Goal: Task Accomplishment & Management: Complete application form

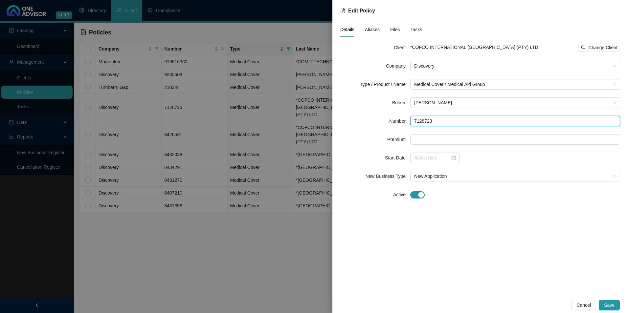
drag, startPoint x: 430, startPoint y: 125, endPoint x: 383, endPoint y: 125, distance: 46.6
click at [383, 125] on div "Number 7128723" at bounding box center [480, 121] width 280 height 11
click at [589, 306] on span "Cancel" at bounding box center [583, 305] width 14 height 7
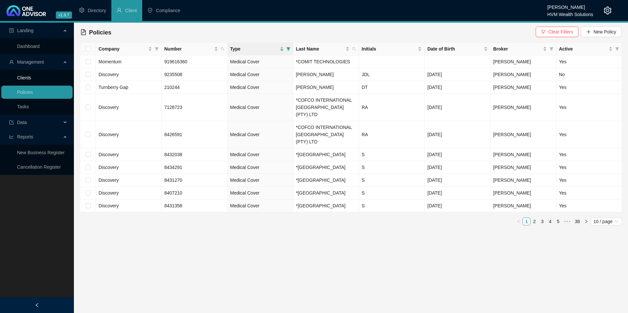
click at [31, 77] on link "Clients" at bounding box center [24, 77] width 14 height 5
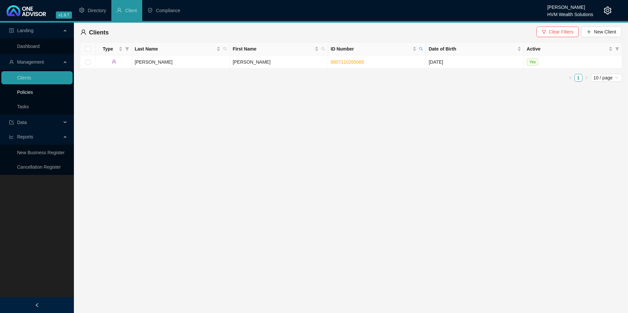
click at [25, 91] on link "Policies" at bounding box center [25, 92] width 16 height 5
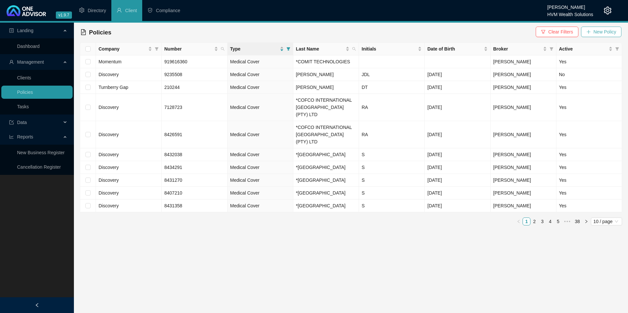
click at [605, 30] on span "New Policy" at bounding box center [605, 31] width 23 height 7
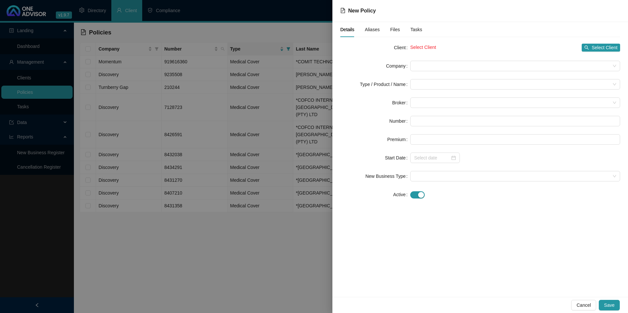
click at [48, 74] on div at bounding box center [314, 156] width 628 height 313
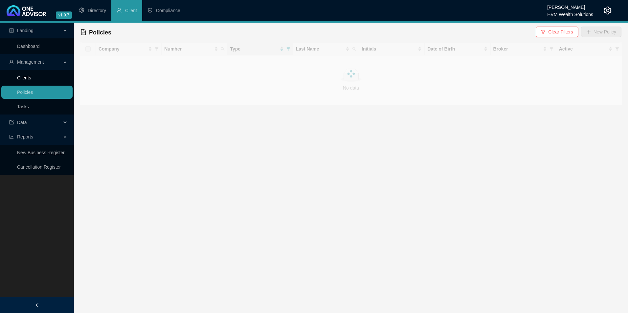
drag, startPoint x: 27, startPoint y: 77, endPoint x: 45, endPoint y: 79, distance: 18.3
click at [27, 77] on link "Clients" at bounding box center [24, 77] width 14 height 5
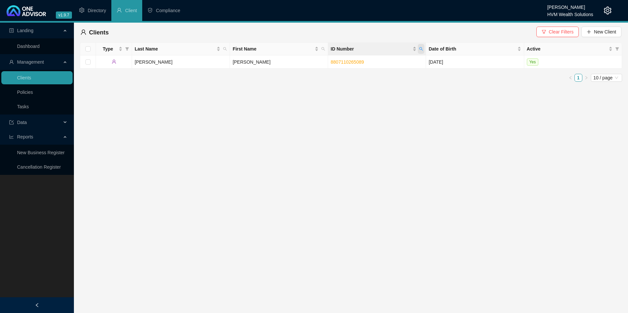
click at [423, 50] on icon "search" at bounding box center [421, 49] width 4 height 4
type input "8211240251087"
click at [386, 77] on button "Search" at bounding box center [375, 75] width 30 height 8
click at [168, 63] on td "Naicker" at bounding box center [181, 62] width 98 height 13
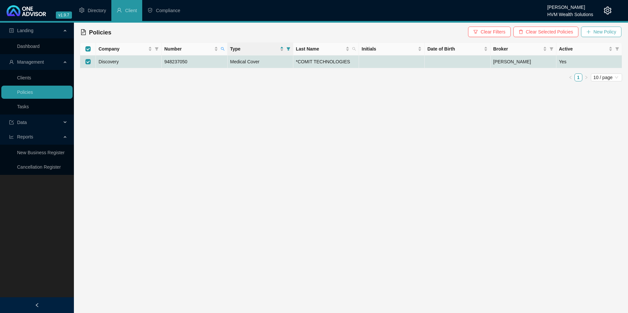
click at [602, 28] on button "New Policy" at bounding box center [601, 32] width 40 height 11
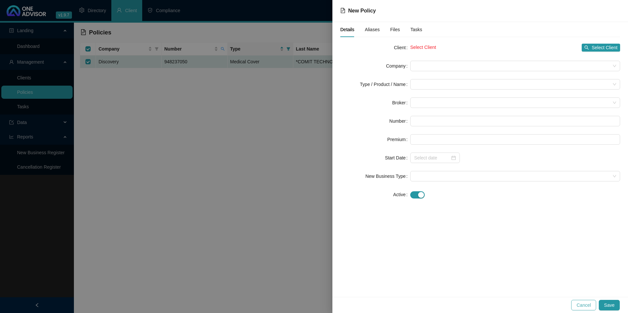
click at [583, 302] on span "Cancel" at bounding box center [583, 305] width 14 height 7
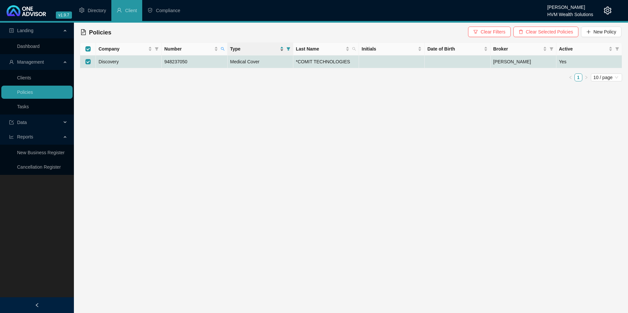
click at [283, 50] on div "Type" at bounding box center [257, 48] width 54 height 7
click at [281, 49] on div "Type" at bounding box center [257, 48] width 54 height 7
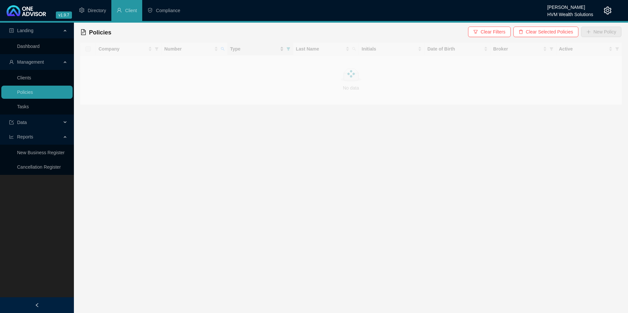
checkbox input "true"
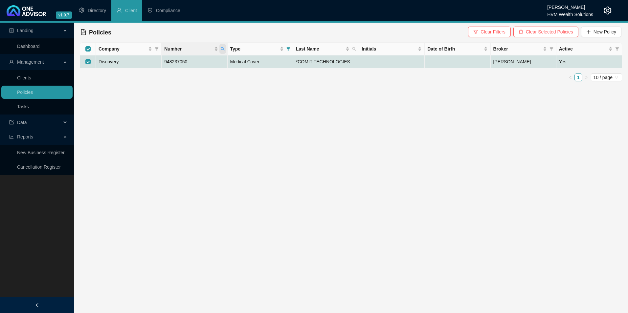
click at [225, 49] on span "Number" at bounding box center [222, 49] width 7 height 10
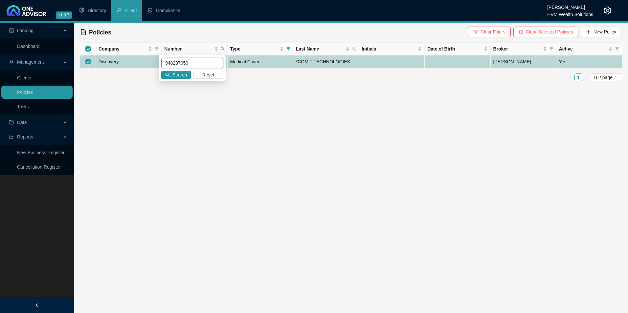
drag, startPoint x: 188, startPoint y: 62, endPoint x: 154, endPoint y: 61, distance: 34.5
click at [154, 61] on body "v1.9.7 Darryn Purtell HVM Wealth Solutions Directory Client Compliance Landing …" at bounding box center [314, 156] width 628 height 313
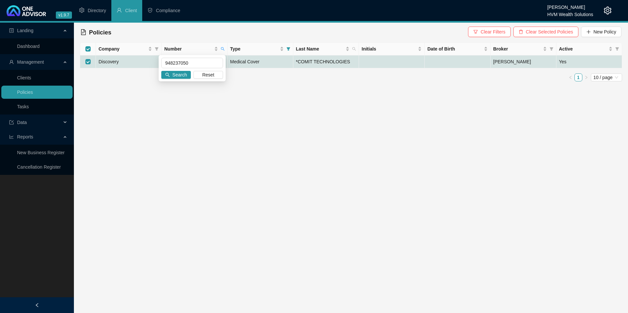
drag, startPoint x: 166, startPoint y: 61, endPoint x: 145, endPoint y: 111, distance: 53.3
click at [145, 111] on main "Landing Dashboard Management Clients Policies Tasks Data Reports New Business R…" at bounding box center [314, 168] width 628 height 291
click at [223, 49] on icon "search" at bounding box center [223, 49] width 4 height 4
drag, startPoint x: 202, startPoint y: 66, endPoint x: 162, endPoint y: 64, distance: 40.1
click at [162, 64] on input "948237050" at bounding box center [192, 63] width 62 height 11
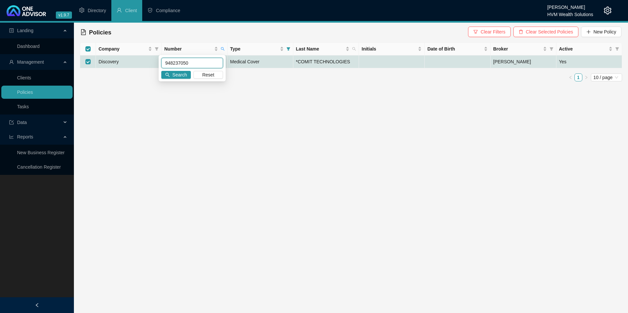
paste input "511003"
type input "9511003"
click at [188, 77] on button "Search" at bounding box center [176, 75] width 30 height 8
checkbox input "false"
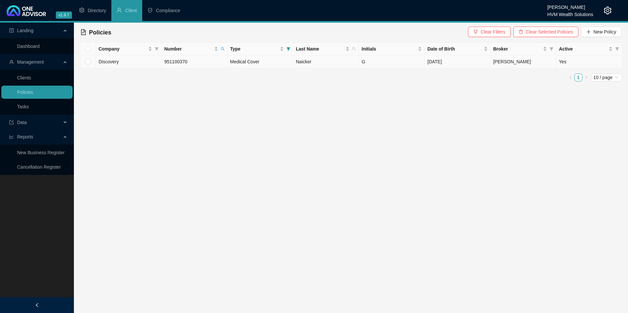
click at [125, 63] on td "Discovery" at bounding box center [129, 62] width 66 height 13
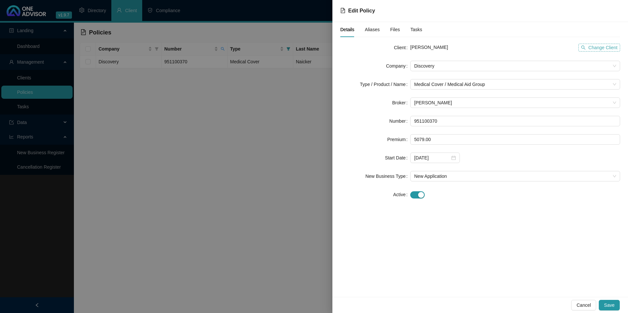
click at [610, 48] on span "Change Client" at bounding box center [602, 47] width 29 height 7
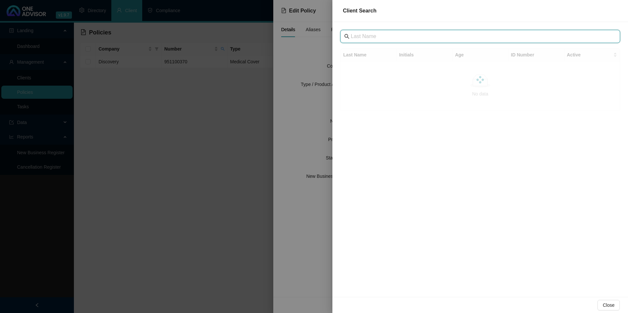
click at [408, 34] on input "text" at bounding box center [481, 37] width 260 height 8
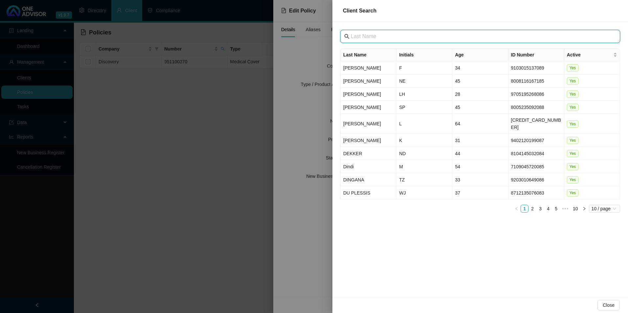
drag, startPoint x: 441, startPoint y: 31, endPoint x: 390, endPoint y: 36, distance: 52.1
click at [390, 36] on input "text" at bounding box center [481, 37] width 260 height 8
paste input "Benjamin Stevens"
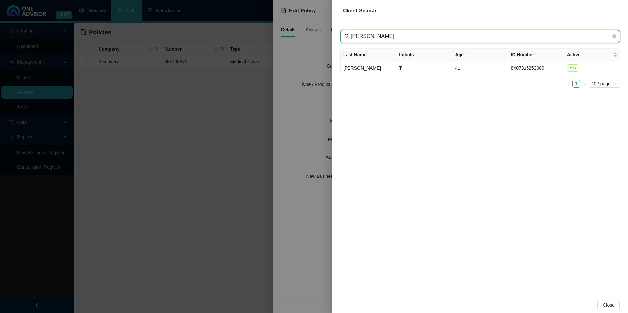
type input "Benjamin Ste"
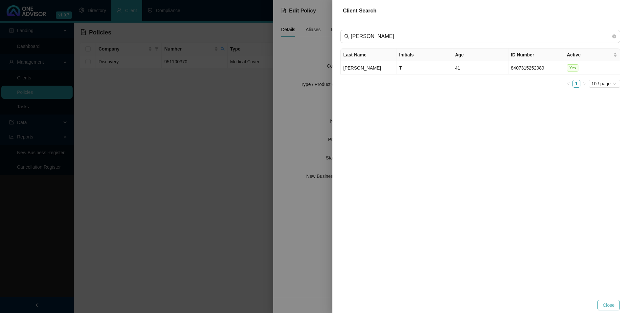
click at [603, 308] on button "Close" at bounding box center [608, 305] width 22 height 11
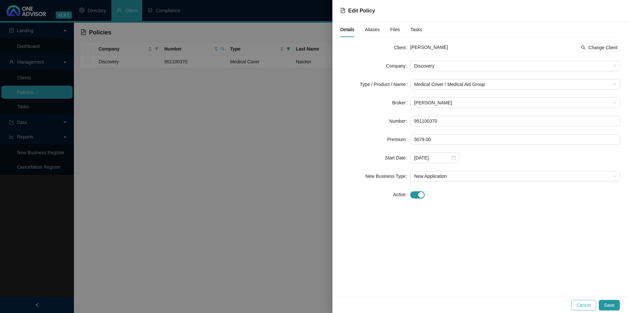
click at [587, 303] on span "Cancel" at bounding box center [583, 305] width 14 height 7
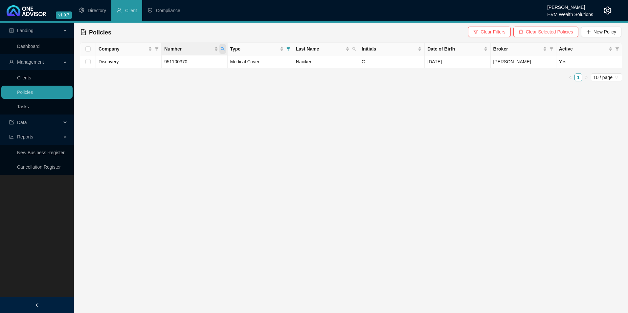
click at [222, 50] on icon "search" at bounding box center [223, 49] width 4 height 4
drag, startPoint x: 186, startPoint y: 62, endPoint x: 184, endPoint y: 65, distance: 3.4
click at [184, 65] on input "9511003" at bounding box center [192, 63] width 62 height 11
drag, startPoint x: 184, startPoint y: 65, endPoint x: 140, endPoint y: 64, distance: 44.3
click at [140, 64] on body "v1.9.7 Darryn Purtell HVM Wealth Solutions Directory Client Compliance Landing …" at bounding box center [314, 156] width 628 height 313
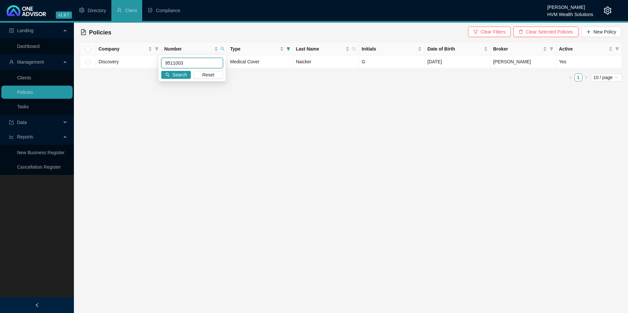
paste input "6083537"
type input "6083537"
click at [186, 74] on span "Search" at bounding box center [179, 74] width 14 height 7
click at [87, 60] on input "checkbox" at bounding box center [87, 61] width 5 height 5
checkbox input "true"
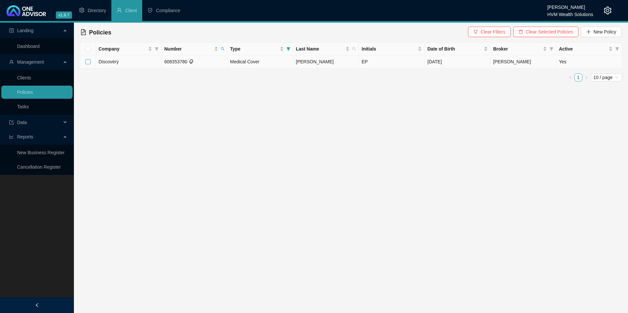
checkbox input "true"
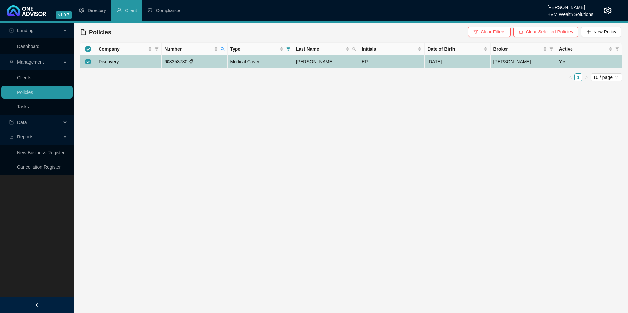
click at [381, 58] on td "EP" at bounding box center [392, 62] width 66 height 13
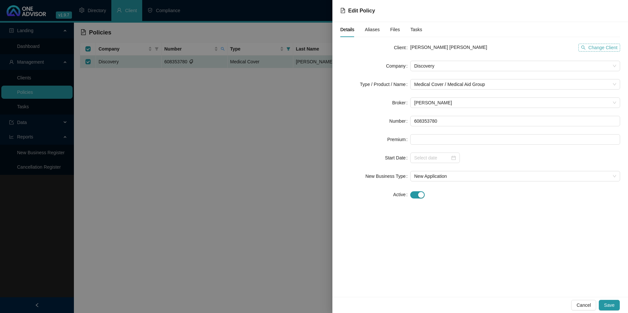
click at [614, 45] on span "Change Client" at bounding box center [602, 47] width 29 height 7
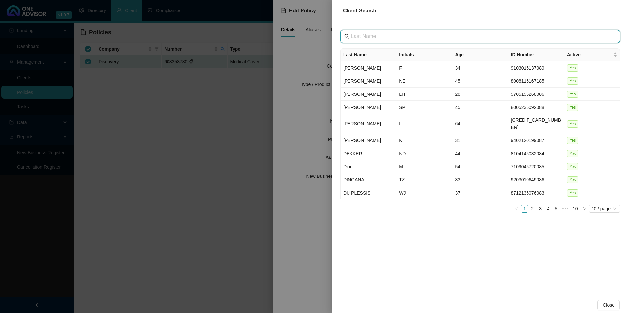
click at [393, 33] on input "text" at bounding box center [481, 37] width 260 height 8
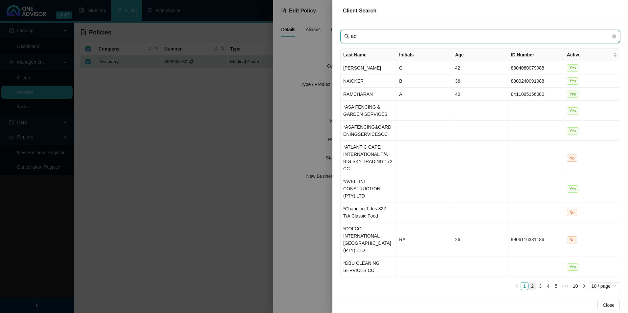
type input "ac"
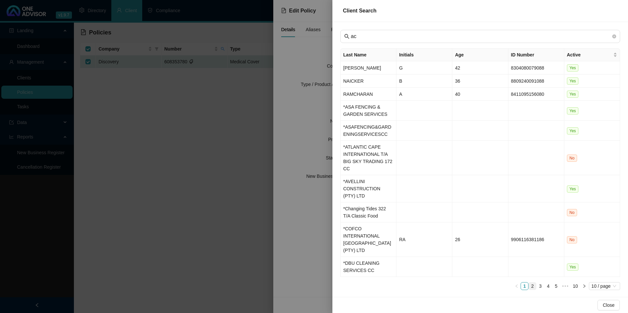
click at [532, 283] on link "2" at bounding box center [532, 286] width 7 height 7
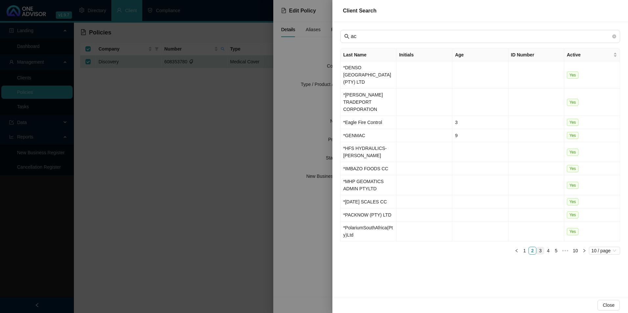
click at [541, 247] on link "3" at bounding box center [540, 250] width 7 height 7
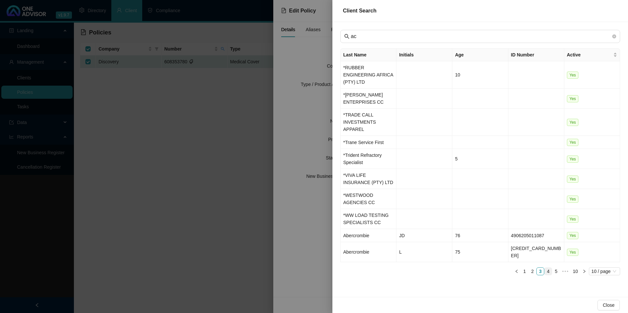
click at [547, 268] on link "4" at bounding box center [548, 271] width 7 height 7
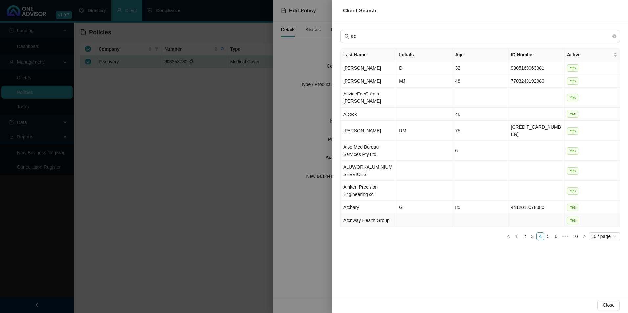
click at [358, 214] on td "Archway Health Group" at bounding box center [369, 220] width 56 height 13
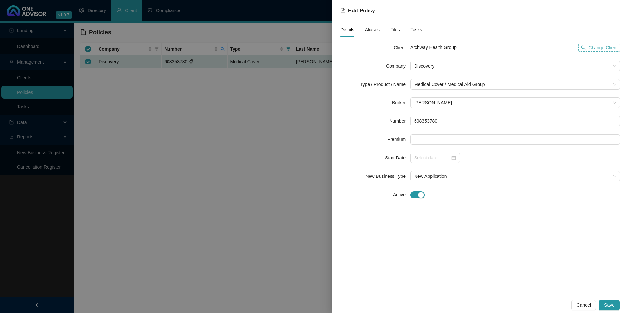
click at [590, 46] on span "Change Client" at bounding box center [602, 47] width 29 height 7
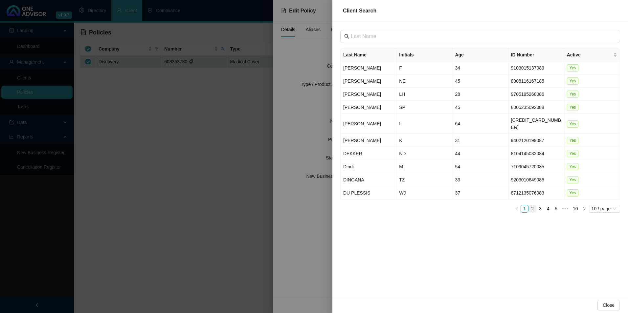
click at [534, 205] on link "2" at bounding box center [532, 208] width 7 height 7
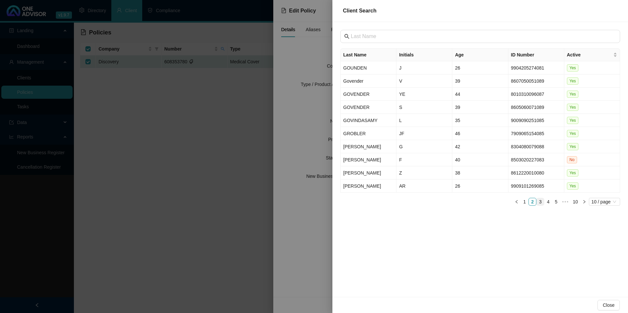
click at [539, 200] on link "3" at bounding box center [540, 201] width 7 height 7
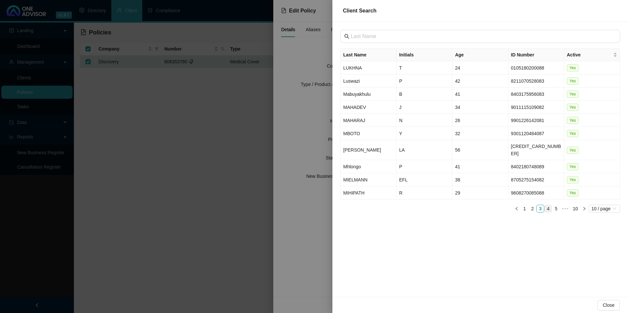
click at [545, 205] on link "4" at bounding box center [548, 208] width 7 height 7
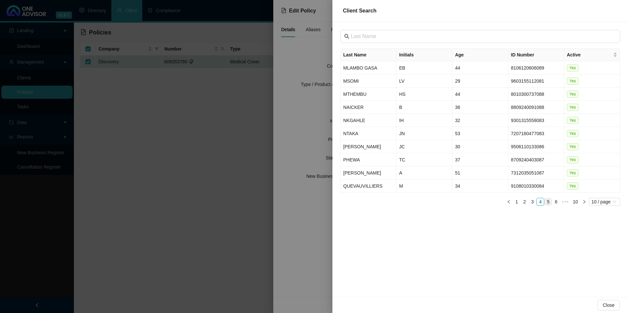
click at [547, 199] on link "5" at bounding box center [548, 201] width 7 height 7
click at [549, 198] on link "6" at bounding box center [548, 201] width 7 height 7
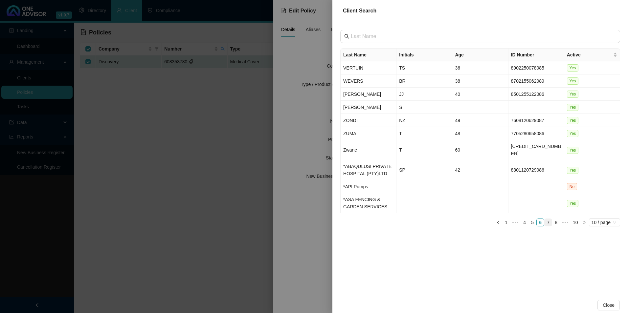
click at [545, 219] on link "7" at bounding box center [548, 222] width 7 height 7
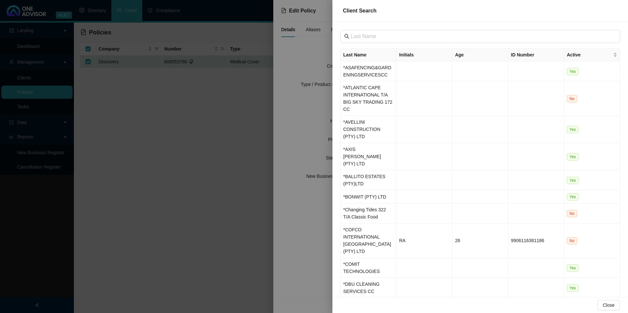
click at [560, 304] on link "8" at bounding box center [558, 307] width 7 height 7
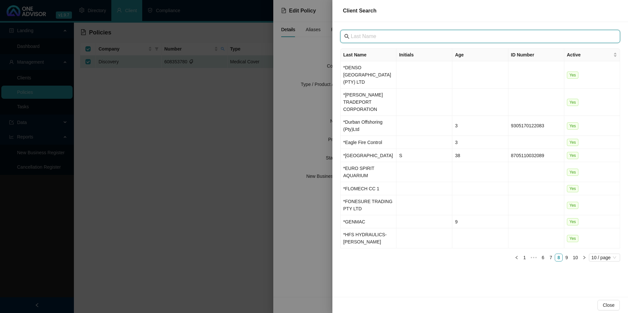
click at [373, 37] on input "text" at bounding box center [481, 37] width 260 height 8
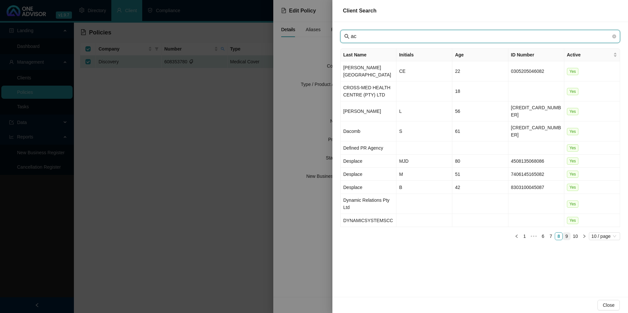
type input "ac"
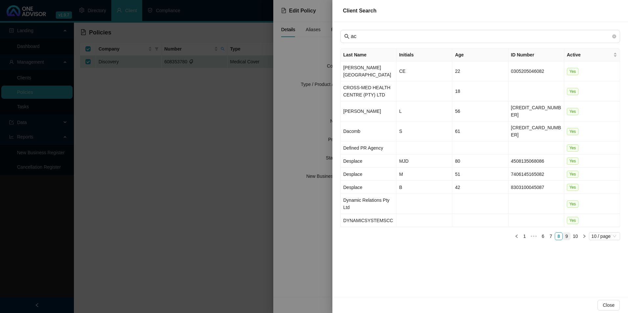
click at [567, 233] on link "9" at bounding box center [566, 236] width 7 height 7
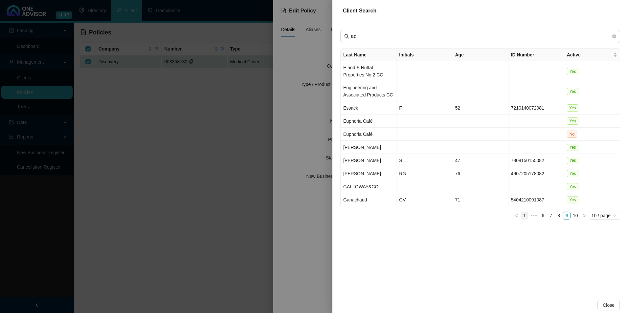
click at [524, 213] on link "1" at bounding box center [524, 215] width 7 height 7
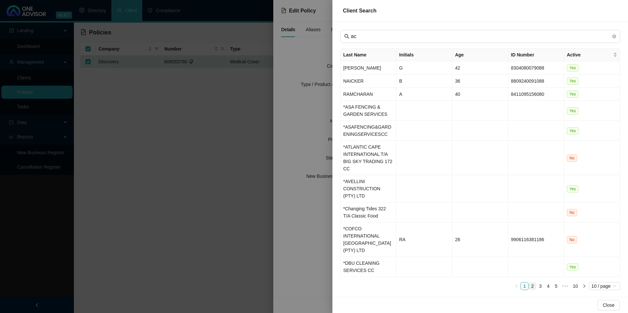
click at [533, 283] on link "2" at bounding box center [532, 286] width 7 height 7
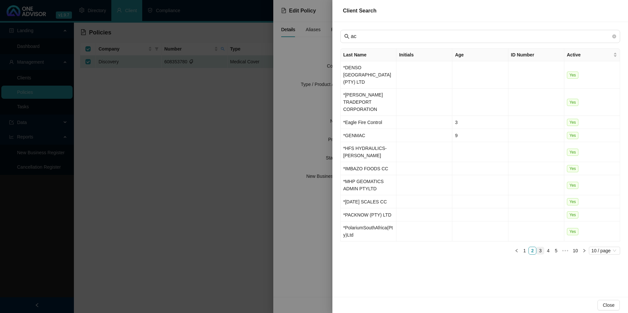
click at [542, 247] on link "3" at bounding box center [540, 250] width 7 height 7
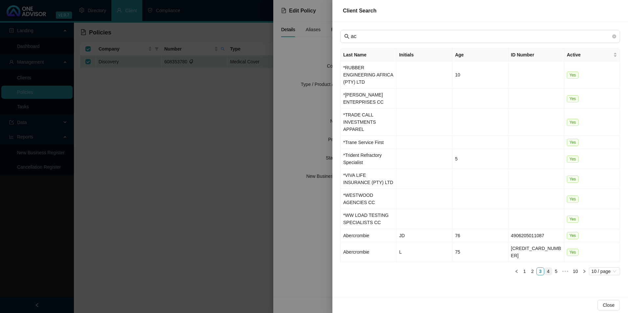
click at [550, 268] on link "4" at bounding box center [548, 271] width 7 height 7
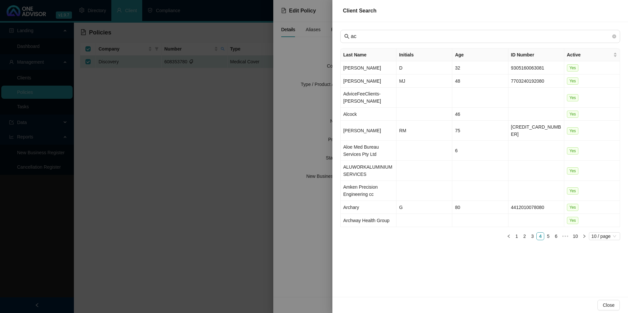
click at [606, 303] on span "Close" at bounding box center [609, 305] width 12 height 7
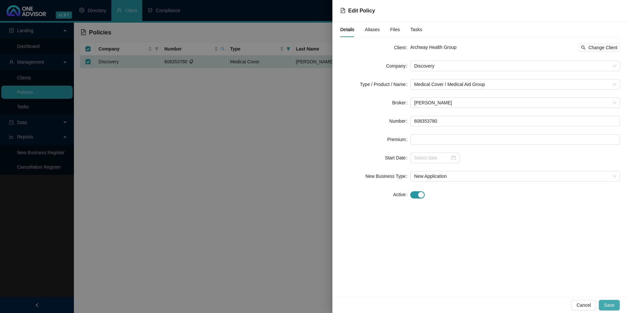
click at [616, 304] on button "Save" at bounding box center [609, 305] width 21 height 11
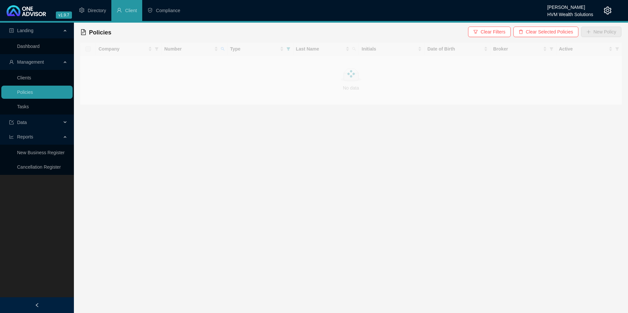
checkbox input "true"
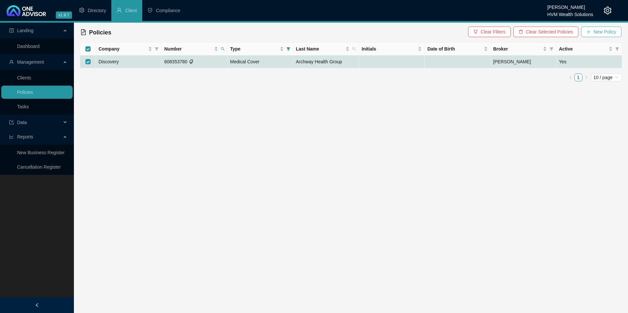
click at [602, 33] on span "New Policy" at bounding box center [605, 31] width 23 height 7
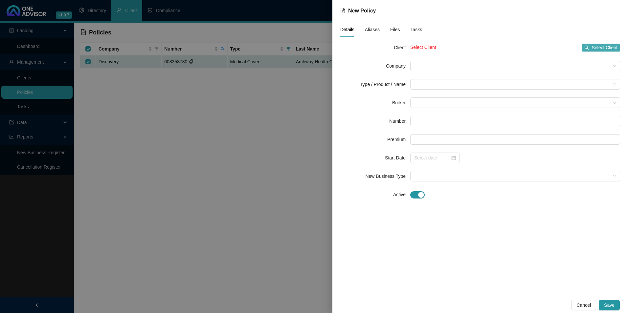
click at [601, 45] on span "Select Client" at bounding box center [605, 47] width 26 height 7
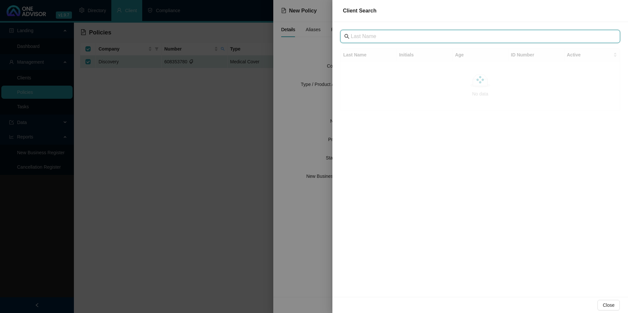
click at [373, 36] on input "text" at bounding box center [481, 37] width 260 height 8
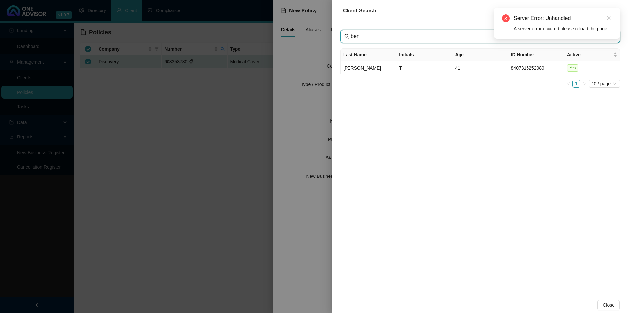
type input "ben"
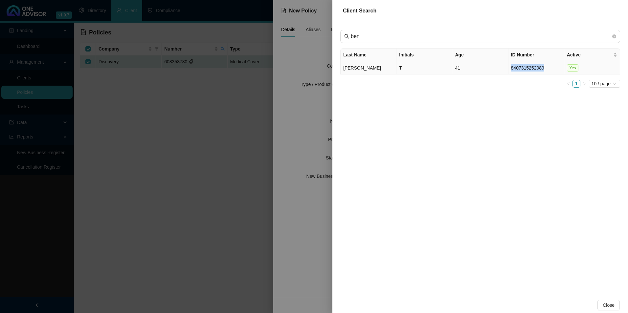
drag, startPoint x: 551, startPoint y: 69, endPoint x: 510, endPoint y: 71, distance: 40.8
click at [510, 71] on td "8407315252089" at bounding box center [536, 67] width 56 height 13
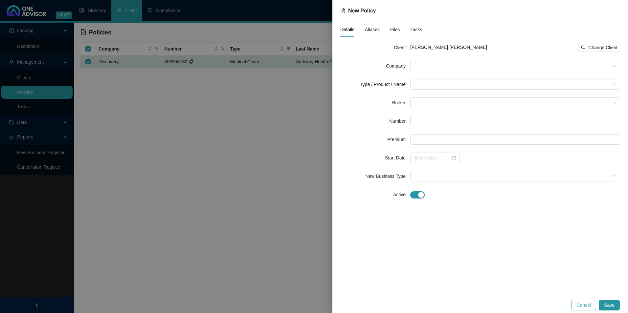
click at [589, 304] on span "Cancel" at bounding box center [583, 305] width 14 height 7
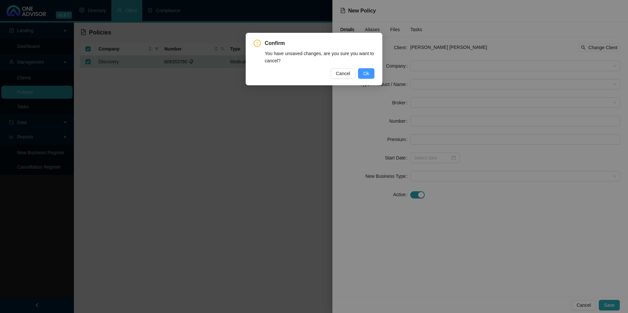
click at [370, 71] on button "Ok" at bounding box center [366, 73] width 16 height 11
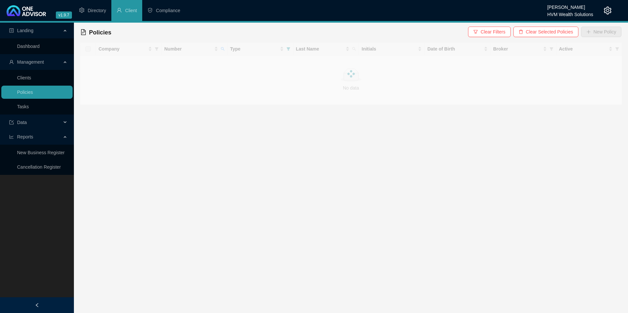
checkbox input "true"
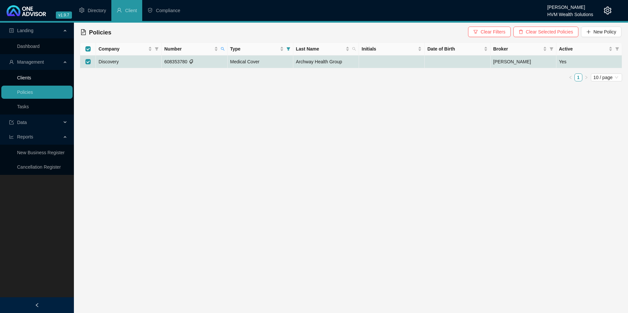
click at [31, 80] on link "Clients" at bounding box center [24, 77] width 14 height 5
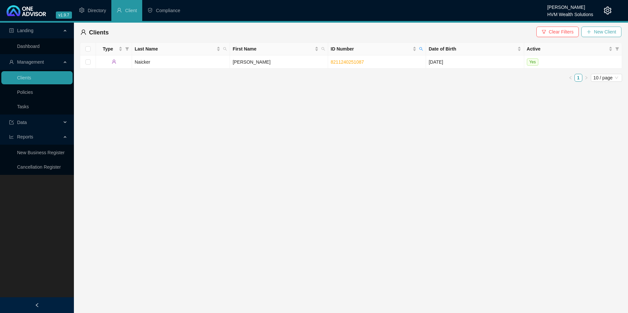
click at [601, 34] on span "New Client" at bounding box center [605, 31] width 22 height 7
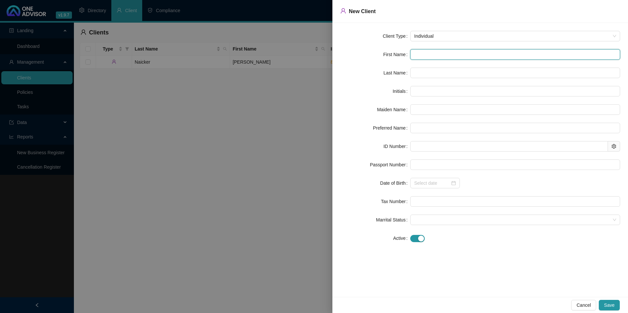
click at [435, 52] on input "text" at bounding box center [515, 54] width 210 height 11
click at [438, 54] on input "text" at bounding box center [515, 54] width 210 height 11
paste input "Natalie Gail"
type input "Natalie Gail"
type input "NG"
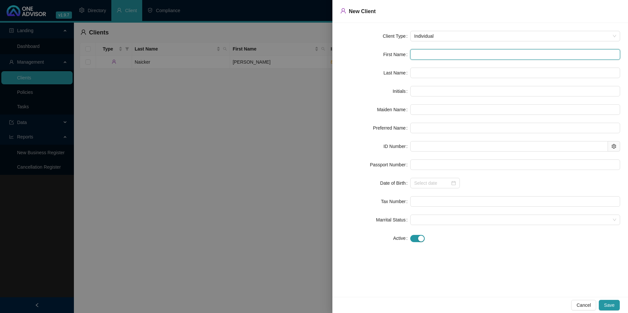
type input "Natalie"
type input "Natalie Gail"
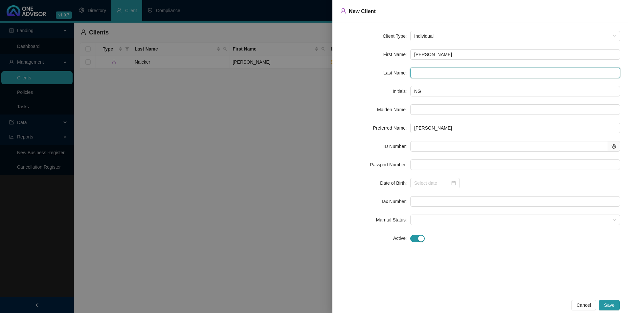
click at [435, 75] on input "text" at bounding box center [515, 73] width 210 height 11
paste input "Buck"
click at [425, 73] on input "Buck" at bounding box center [515, 73] width 210 height 11
type input "Buck"
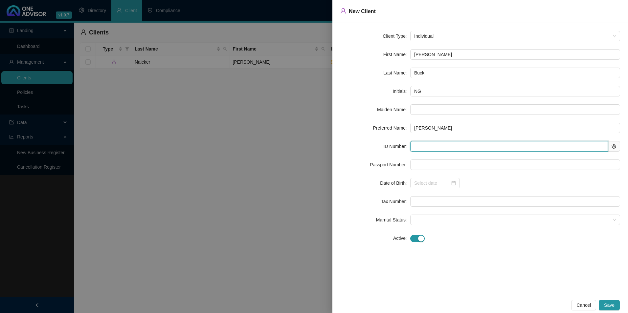
click at [454, 146] on input "text" at bounding box center [509, 146] width 198 height 11
paste input "7111160089080"
click at [425, 147] on input "7111160089080" at bounding box center [509, 146] width 198 height 11
type input "7111160089080"
type input "1971-11-16"
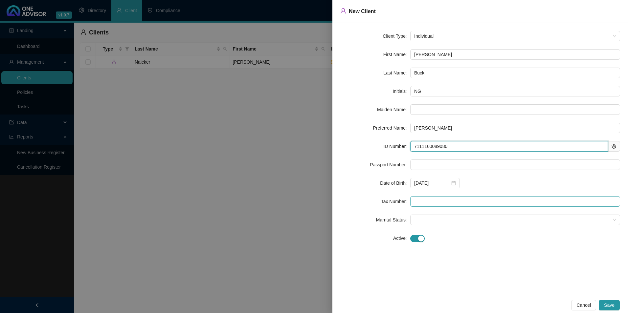
type input "7111160089080"
click at [430, 201] on input "text" at bounding box center [515, 201] width 210 height 11
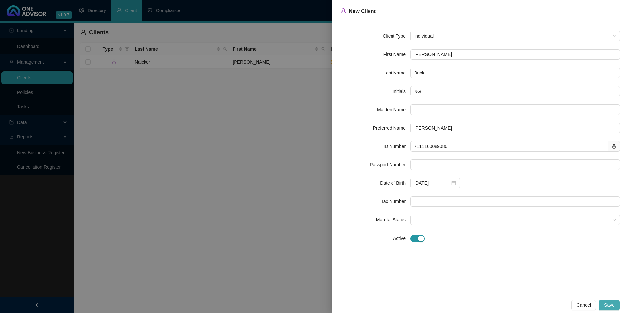
click at [616, 308] on button "Save" at bounding box center [609, 305] width 21 height 11
drag, startPoint x: 450, startPoint y: 146, endPoint x: 386, endPoint y: 146, distance: 64.1
click at [386, 146] on div "ID Number 7111160089080 ID Number is already in use" at bounding box center [480, 150] width 280 height 18
click at [579, 305] on span "Cancel" at bounding box center [583, 305] width 14 height 7
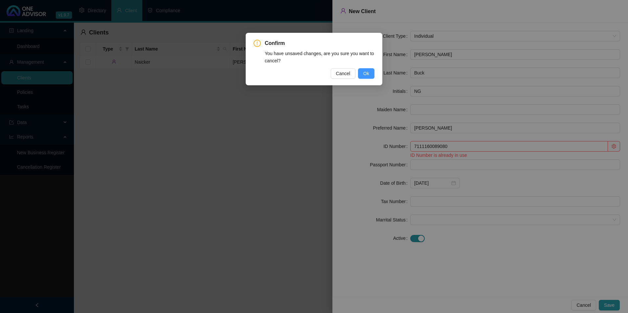
click at [368, 75] on span "Ok" at bounding box center [366, 73] width 6 height 7
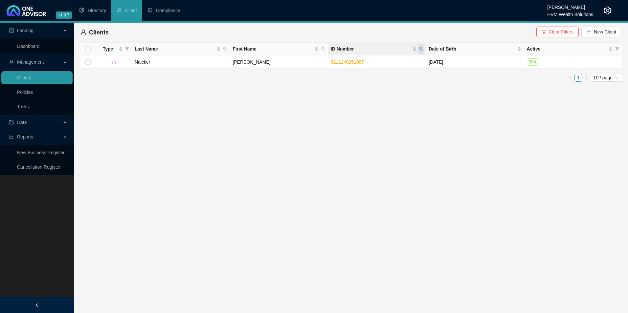
click at [422, 49] on icon "search" at bounding box center [421, 49] width 4 height 4
paste input "7111160089080"
type input "7111160089080"
click at [385, 74] on button "Search" at bounding box center [375, 75] width 30 height 8
click at [268, 63] on td "Natalie" at bounding box center [279, 62] width 98 height 13
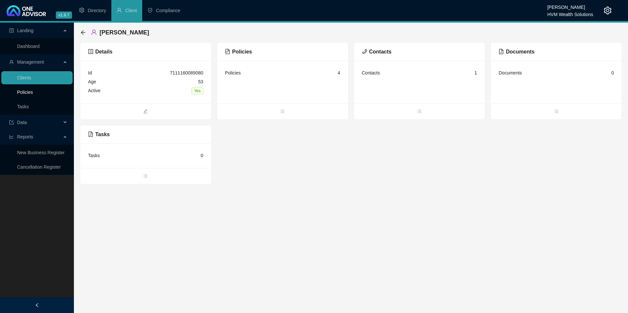
click at [29, 93] on link "Policies" at bounding box center [25, 92] width 16 height 5
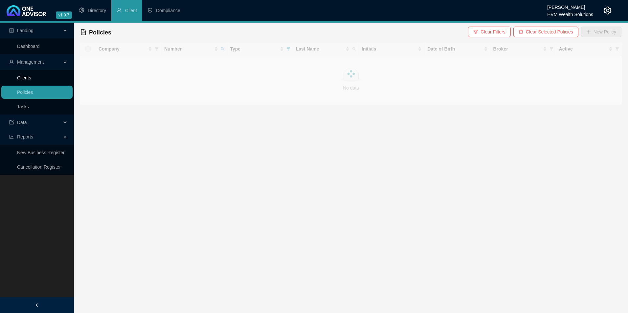
click at [29, 78] on link "Clients" at bounding box center [24, 77] width 14 height 5
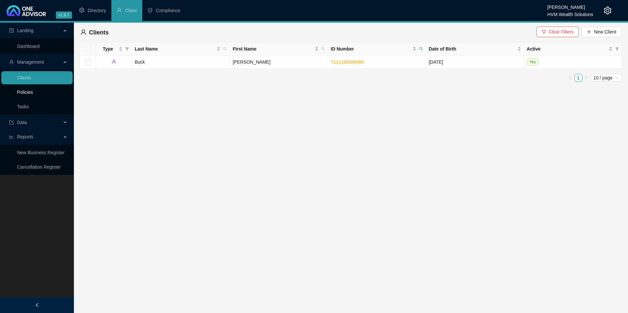
click at [33, 94] on link "Policies" at bounding box center [25, 92] width 16 height 5
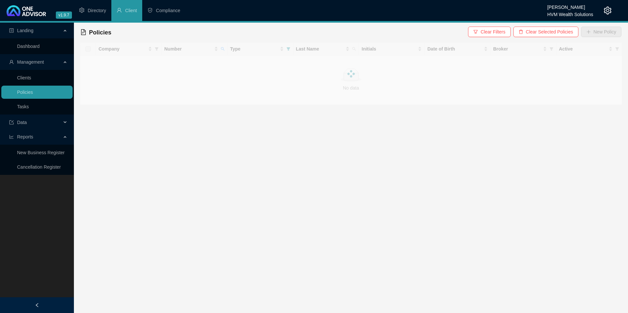
checkbox input "true"
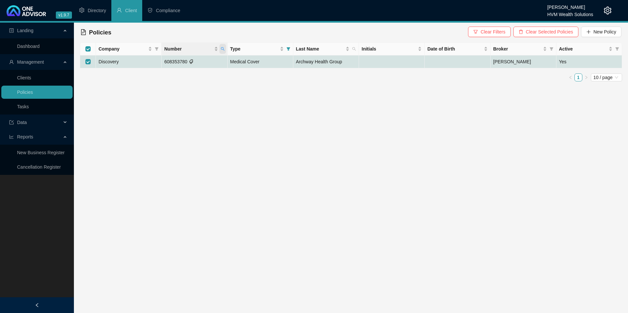
click at [221, 47] on icon "search" at bounding box center [223, 49] width 4 height 4
click at [176, 64] on input "953618870" at bounding box center [192, 63] width 62 height 11
type input "953618870"
click at [186, 72] on span "Search" at bounding box center [179, 74] width 14 height 7
checkbox input "false"
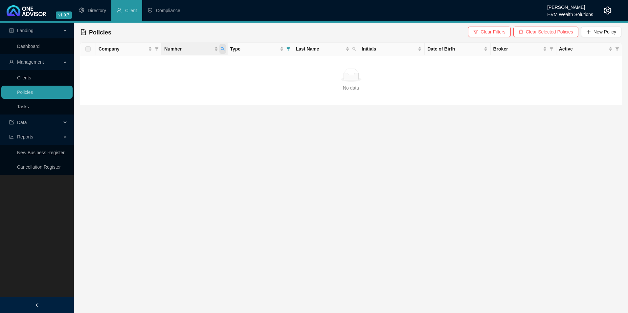
click at [223, 48] on icon "search" at bounding box center [223, 49] width 4 height 4
drag, startPoint x: 192, startPoint y: 61, endPoint x: 150, endPoint y: 60, distance: 42.1
click at [150, 60] on body "v1.9.7 Darryn Purtell HVM Wealth Solutions Directory Client Compliance Landing …" at bounding box center [314, 156] width 628 height 313
paste input "PRI048029"
type input "PRI0480290"
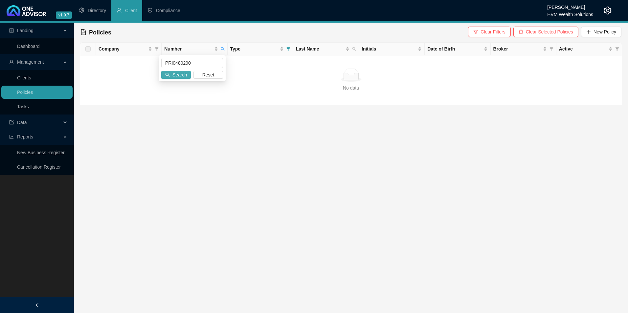
click at [187, 76] on button "Search" at bounding box center [176, 75] width 30 height 8
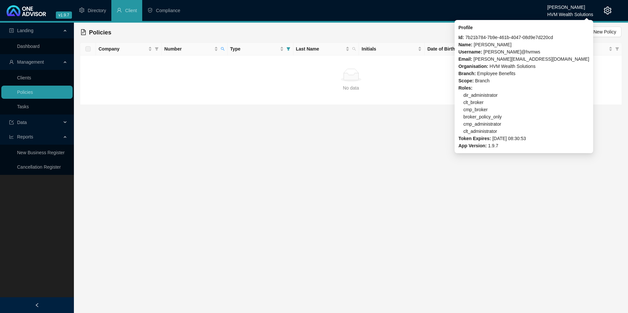
click at [565, 8] on div "[PERSON_NAME]" at bounding box center [570, 5] width 46 height 7
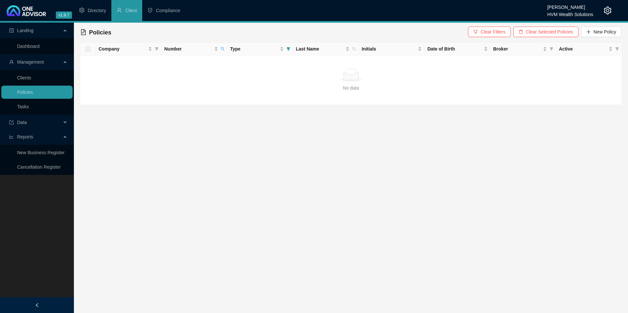
click at [606, 8] on icon "setting" at bounding box center [608, 11] width 8 height 8
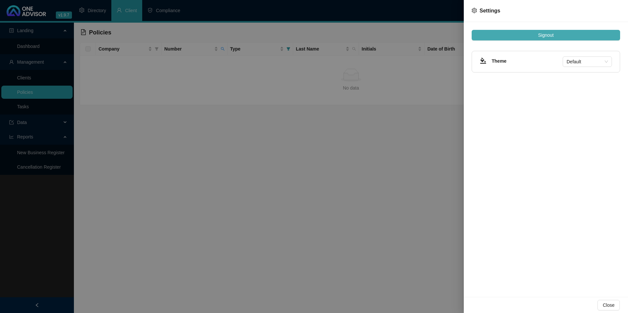
click at [569, 32] on button "Signout" at bounding box center [546, 35] width 148 height 11
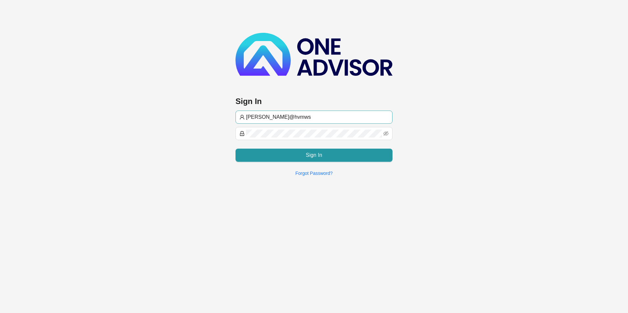
click at [309, 114] on input "darryn@hvmws" at bounding box center [317, 117] width 143 height 8
type input "chanel@hvm.co.za"
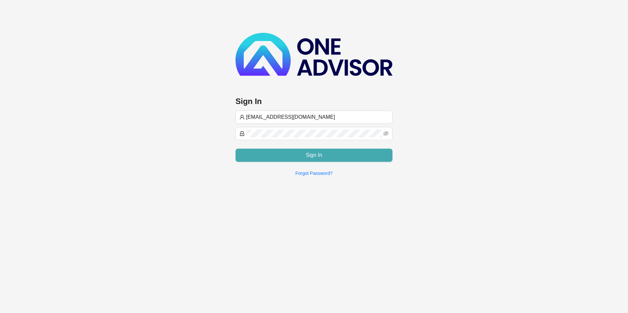
click at [356, 153] on button "Sign In" at bounding box center [314, 155] width 157 height 13
